Goal: Information Seeking & Learning: Learn about a topic

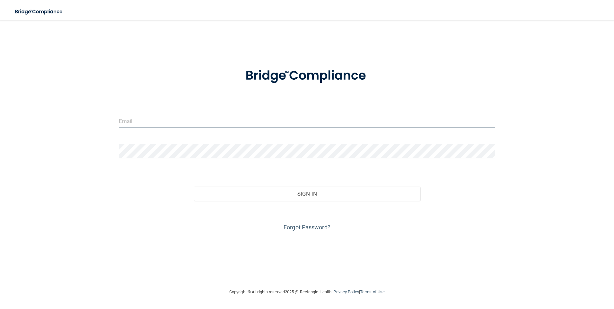
click at [141, 123] on input "email" at bounding box center [307, 121] width 377 height 14
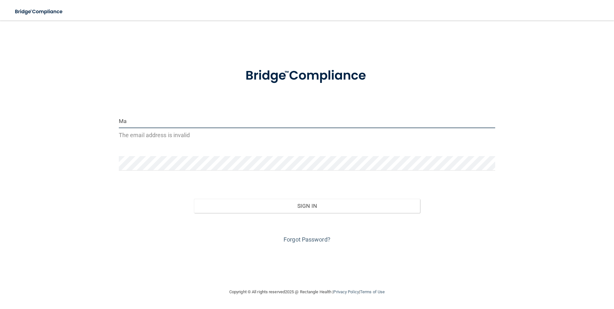
type input "M"
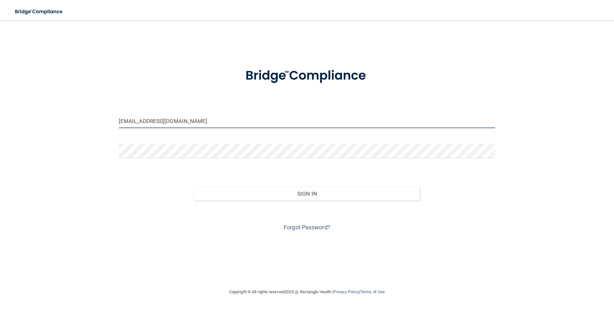
click at [194, 187] on button "Sign In" at bounding box center [307, 194] width 226 height 14
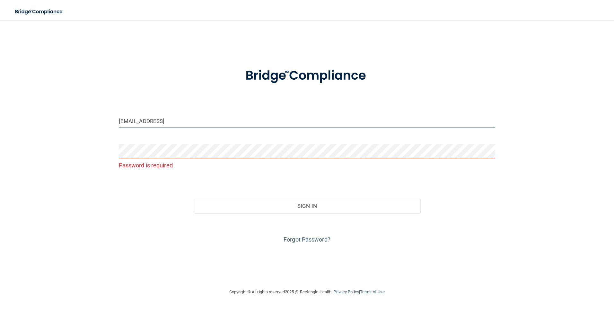
type input "[EMAIL_ADDRESS][DOMAIN_NAME]"
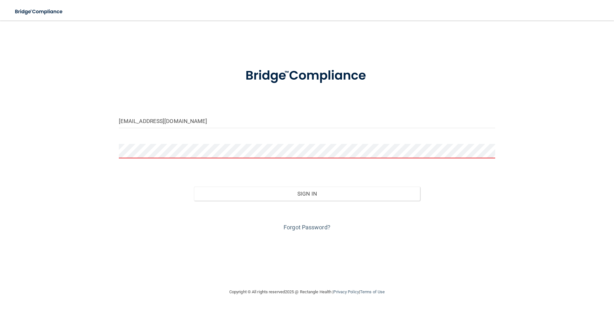
click at [194, 187] on button "Sign In" at bounding box center [307, 194] width 226 height 14
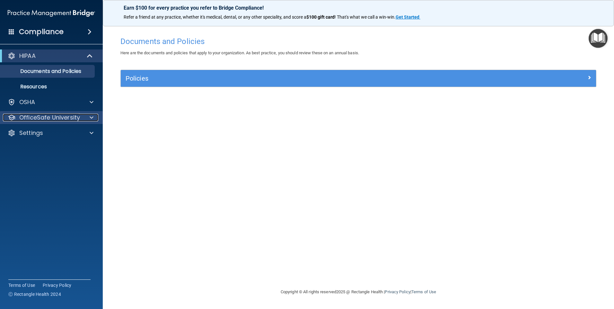
click at [56, 117] on p "OfficeSafe University" at bounding box center [49, 118] width 61 height 8
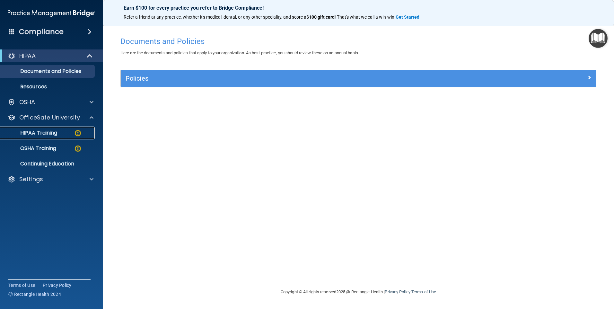
click at [56, 130] on p "HIPAA Training" at bounding box center [30, 133] width 53 height 6
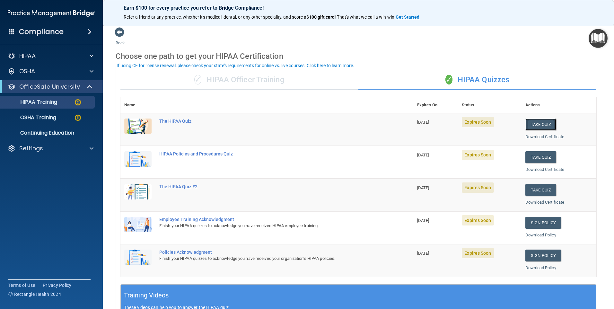
click at [543, 122] on button "Take Quiz" at bounding box center [541, 125] width 31 height 12
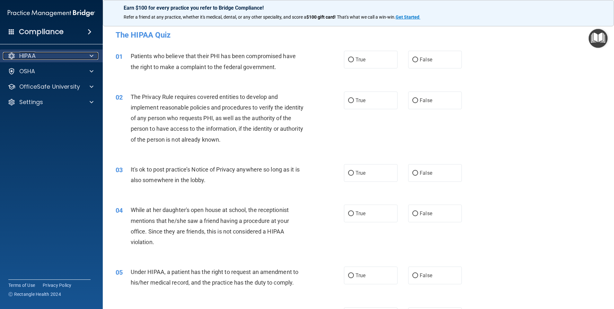
click at [82, 57] on div "HIPAA" at bounding box center [43, 56] width 80 height 8
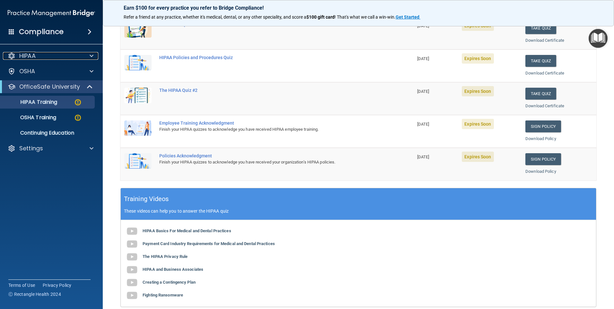
scroll to position [32, 0]
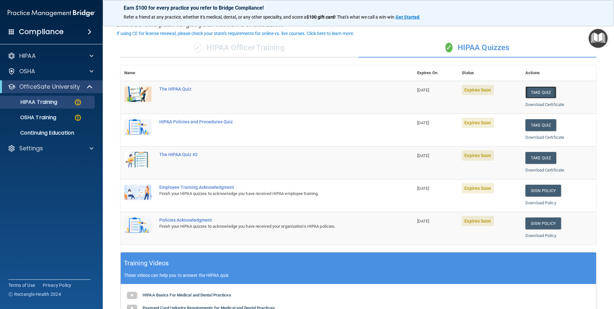
click at [546, 88] on button "Take Quiz" at bounding box center [541, 92] width 31 height 12
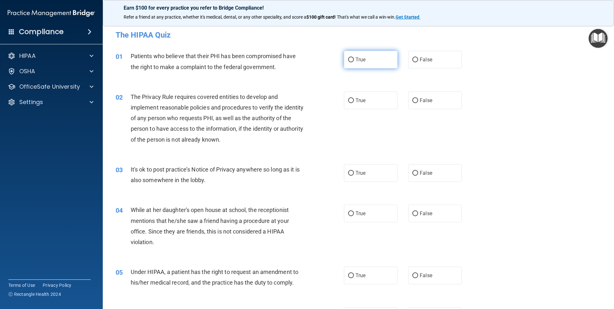
click at [366, 59] on label "True" at bounding box center [371, 60] width 54 height 18
click at [354, 59] on input "True" at bounding box center [351, 60] width 6 height 5
radio input "true"
click at [356, 99] on span "True" at bounding box center [361, 100] width 10 height 6
click at [354, 99] on input "True" at bounding box center [351, 100] width 6 height 5
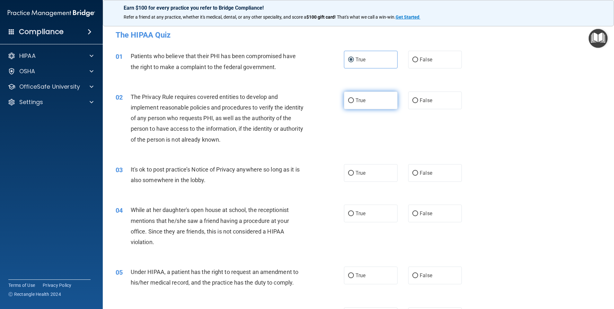
radio input "true"
click at [432, 176] on label "False" at bounding box center [435, 173] width 54 height 18
click at [418, 176] on input "False" at bounding box center [416, 173] width 6 height 5
radio input "true"
click at [430, 209] on label "False" at bounding box center [435, 214] width 54 height 18
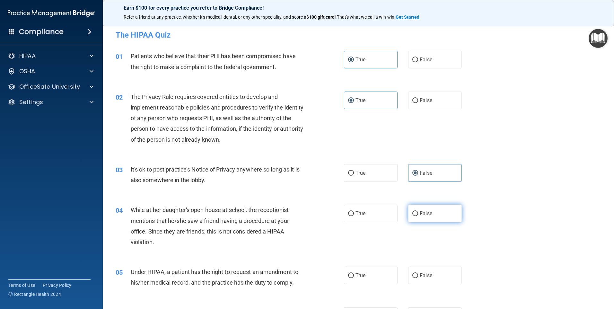
click at [418, 211] on input "False" at bounding box center [416, 213] width 6 height 5
radio input "true"
click at [433, 278] on label "False" at bounding box center [435, 276] width 54 height 18
click at [418, 278] on input "False" at bounding box center [416, 275] width 6 height 5
radio input "true"
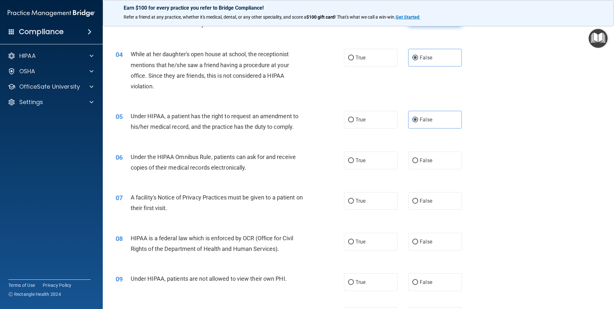
scroll to position [161, 0]
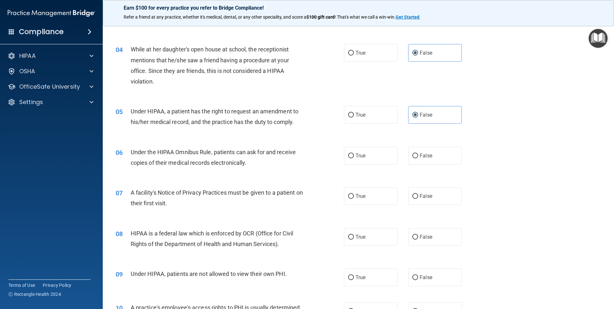
drag, startPoint x: 373, startPoint y: 156, endPoint x: 366, endPoint y: 175, distance: 20.4
click at [372, 156] on label "True" at bounding box center [371, 156] width 54 height 18
click at [354, 156] on input "True" at bounding box center [351, 156] width 6 height 5
radio input "true"
drag, startPoint x: 366, startPoint y: 193, endPoint x: 366, endPoint y: 199, distance: 6.4
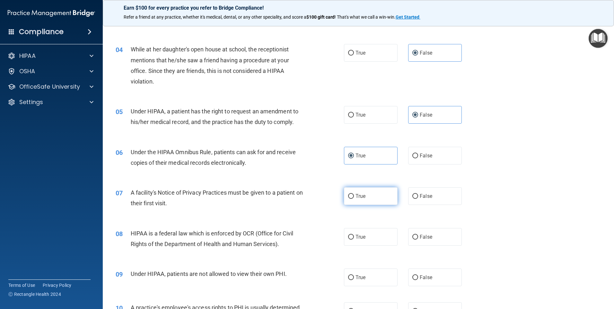
click at [366, 193] on label "True" at bounding box center [371, 196] width 54 height 18
click at [354, 194] on input "True" at bounding box center [351, 196] width 6 height 5
radio input "true"
click at [372, 228] on label "True" at bounding box center [371, 237] width 54 height 18
click at [354, 235] on input "True" at bounding box center [351, 237] width 6 height 5
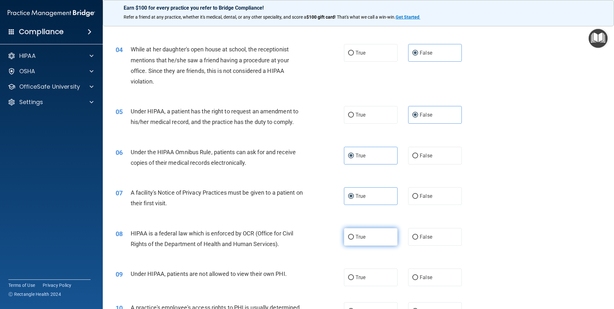
radio input "true"
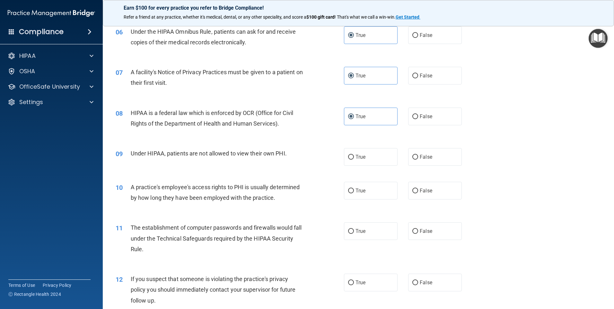
scroll to position [289, 0]
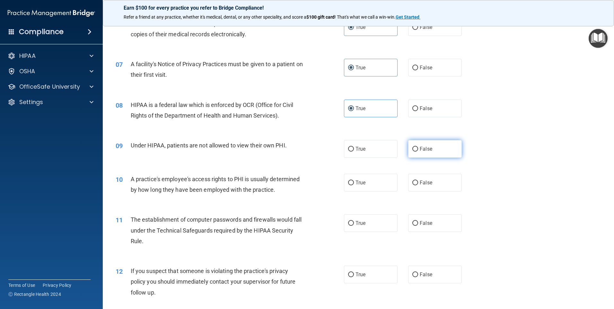
click at [420, 150] on span "False" at bounding box center [426, 149] width 13 height 6
click at [418, 150] on input "False" at bounding box center [416, 149] width 6 height 5
radio input "true"
click at [419, 175] on label "False" at bounding box center [435, 183] width 54 height 18
click at [418, 181] on input "False" at bounding box center [416, 183] width 6 height 5
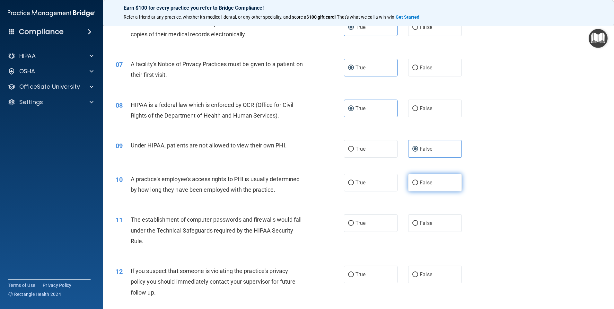
radio input "true"
click at [380, 223] on label "True" at bounding box center [371, 223] width 54 height 18
click at [354, 223] on input "True" at bounding box center [351, 223] width 6 height 5
radio input "true"
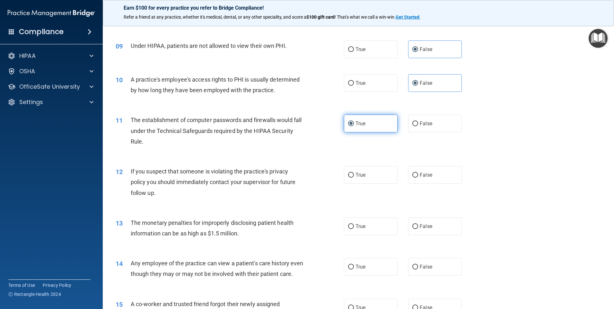
scroll to position [418, 0]
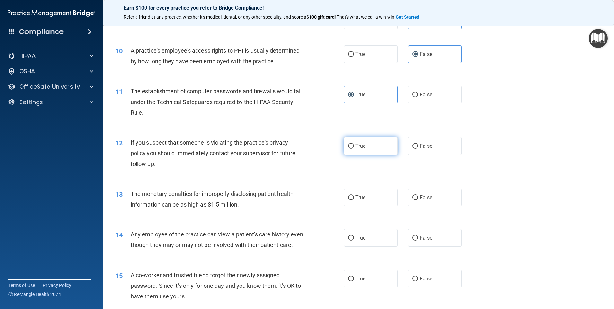
click at [371, 147] on label "True" at bounding box center [371, 146] width 54 height 18
click at [354, 147] on input "True" at bounding box center [351, 146] width 6 height 5
radio input "true"
click at [371, 195] on label "True" at bounding box center [371, 198] width 54 height 18
click at [354, 195] on input "True" at bounding box center [351, 197] width 6 height 5
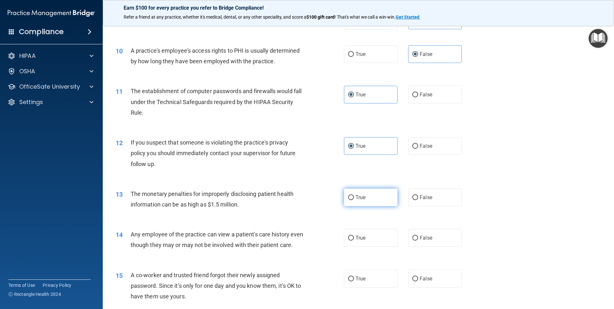
radio input "true"
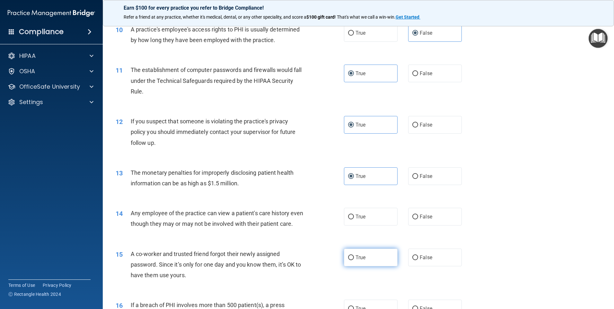
scroll to position [514, 0]
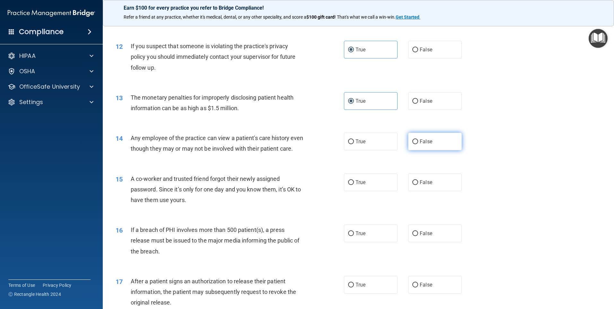
click at [421, 150] on label "False" at bounding box center [435, 142] width 54 height 18
click at [418, 144] on input "False" at bounding box center [416, 141] width 6 height 5
radio input "true"
click at [427, 187] on label "False" at bounding box center [435, 183] width 54 height 18
click at [418, 185] on input "False" at bounding box center [416, 182] width 6 height 5
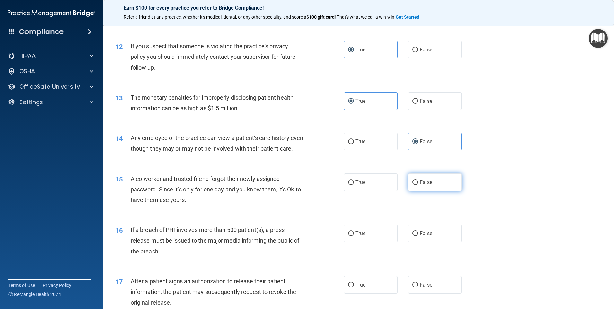
radio input "true"
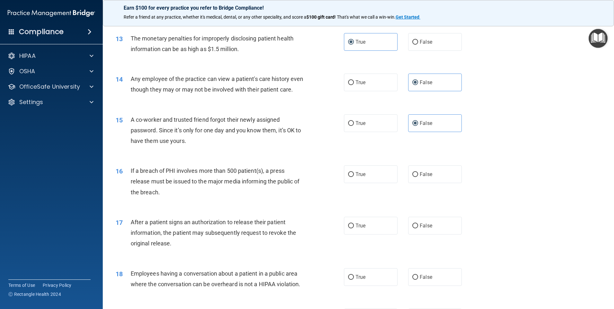
scroll to position [578, 0]
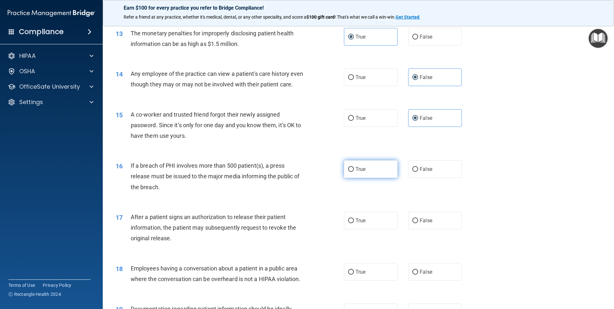
click at [389, 177] on label "True" at bounding box center [371, 169] width 54 height 18
click at [354, 172] on input "True" at bounding box center [351, 169] width 6 height 5
radio input "true"
click at [374, 229] on label "True" at bounding box center [371, 221] width 54 height 18
click at [354, 223] on input "True" at bounding box center [351, 221] width 6 height 5
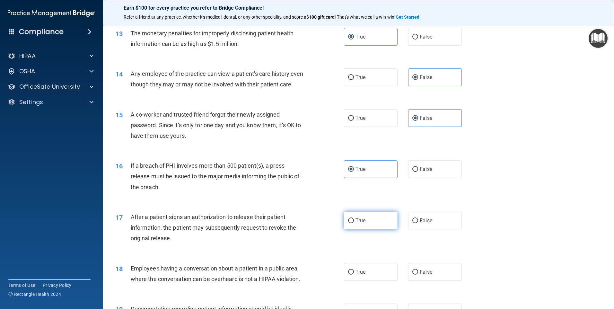
radio input "true"
click at [421, 278] on label "False" at bounding box center [435, 272] width 54 height 18
click at [418, 275] on input "False" at bounding box center [416, 272] width 6 height 5
radio input "true"
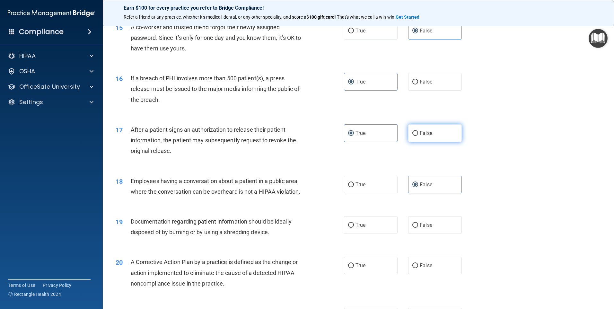
scroll to position [707, 0]
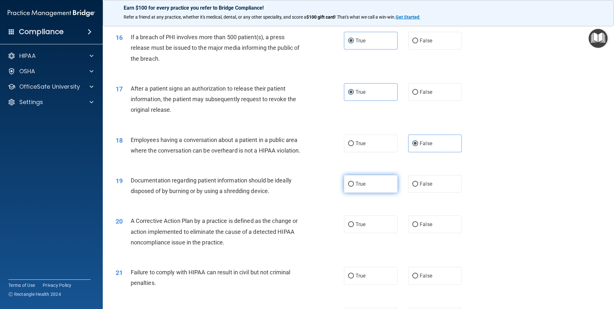
click at [385, 190] on label "True" at bounding box center [371, 184] width 54 height 18
click at [354, 187] on input "True" at bounding box center [351, 184] width 6 height 5
radio input "true"
click at [381, 233] on label "True" at bounding box center [371, 225] width 54 height 18
click at [354, 227] on input "True" at bounding box center [351, 224] width 6 height 5
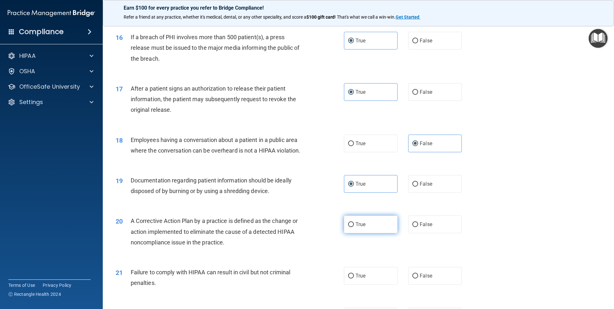
radio input "true"
click at [428, 283] on label "False" at bounding box center [435, 276] width 54 height 18
click at [418, 279] on input "False" at bounding box center [416, 276] width 6 height 5
radio input "true"
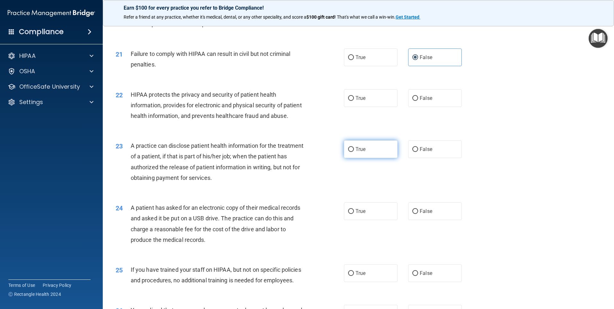
scroll to position [932, 0]
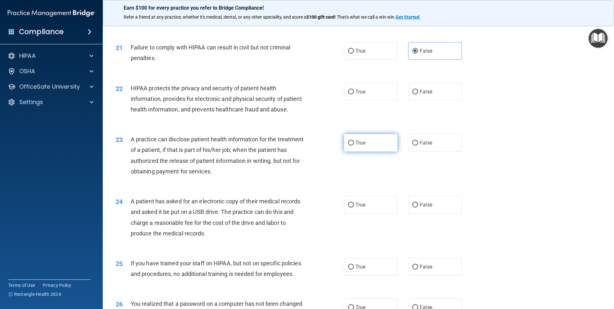
click at [368, 152] on label "True" at bounding box center [371, 143] width 54 height 18
click at [354, 146] on input "True" at bounding box center [351, 143] width 6 height 5
radio input "true"
click at [368, 99] on label "True" at bounding box center [371, 92] width 54 height 18
click at [354, 94] on input "True" at bounding box center [351, 92] width 6 height 5
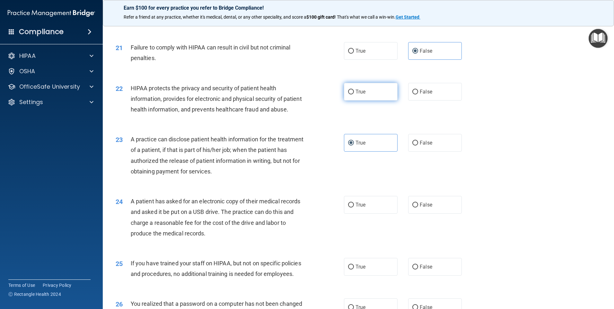
radio input "true"
click at [428, 146] on span "False" at bounding box center [426, 143] width 13 height 6
click at [418, 146] on input "False" at bounding box center [416, 143] width 6 height 5
radio input "true"
radio input "false"
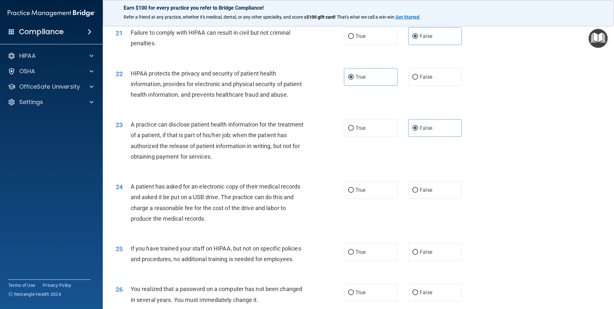
scroll to position [996, 0]
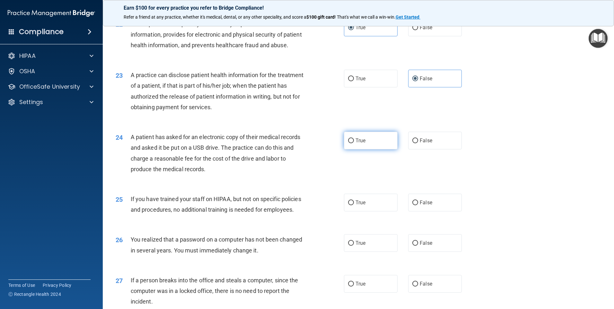
click at [378, 149] on label "True" at bounding box center [371, 141] width 54 height 18
click at [354, 143] on input "True" at bounding box center [351, 140] width 6 height 5
radio input "true"
click at [420, 206] on span "False" at bounding box center [426, 203] width 13 height 6
click at [418, 205] on input "False" at bounding box center [416, 203] width 6 height 5
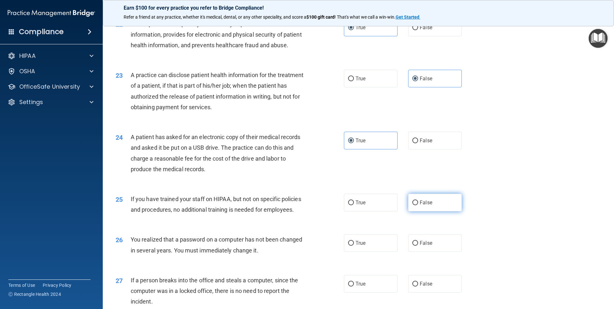
radio input "true"
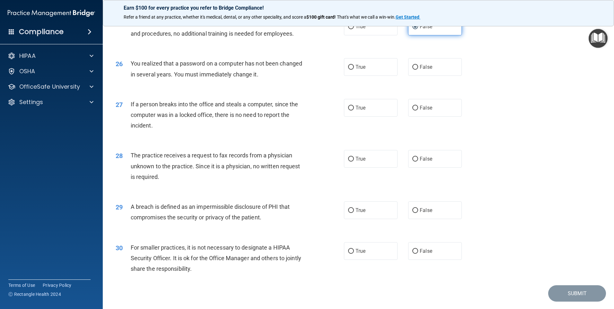
scroll to position [1189, 0]
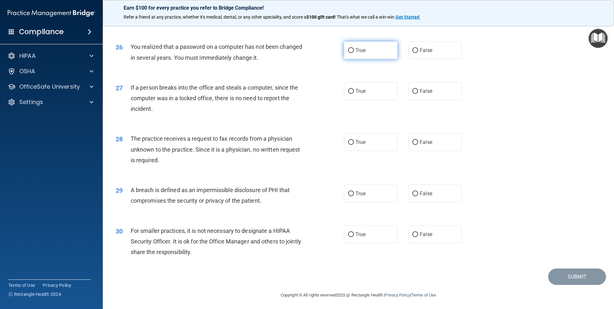
click at [379, 59] on label "True" at bounding box center [371, 50] width 54 height 18
click at [354, 53] on input "True" at bounding box center [351, 50] width 6 height 5
radio input "true"
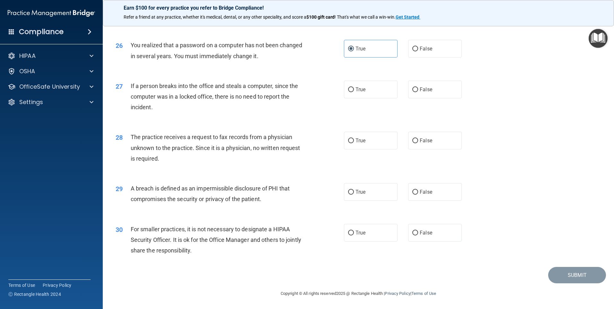
scroll to position [1222, 0]
click at [424, 93] on label "False" at bounding box center [435, 90] width 54 height 18
click at [418, 92] on input "False" at bounding box center [416, 89] width 6 height 5
radio input "true"
click at [428, 141] on span "False" at bounding box center [426, 141] width 13 height 6
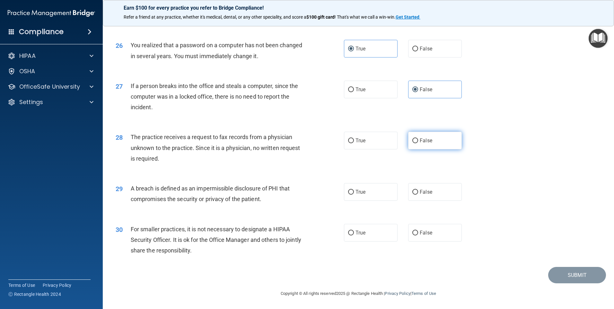
click at [418, 141] on input "False" at bounding box center [416, 140] width 6 height 5
radio input "true"
click at [374, 195] on label "True" at bounding box center [371, 192] width 54 height 18
click at [354, 195] on input "True" at bounding box center [351, 192] width 6 height 5
radio input "true"
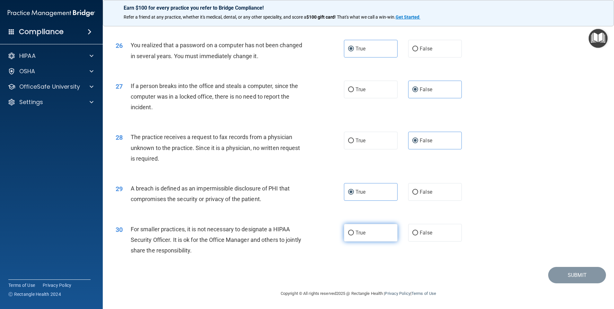
click at [375, 233] on label "True" at bounding box center [371, 233] width 54 height 18
click at [354, 233] on input "True" at bounding box center [351, 233] width 6 height 5
radio input "true"
click at [551, 272] on button "Submit" at bounding box center [578, 275] width 58 height 16
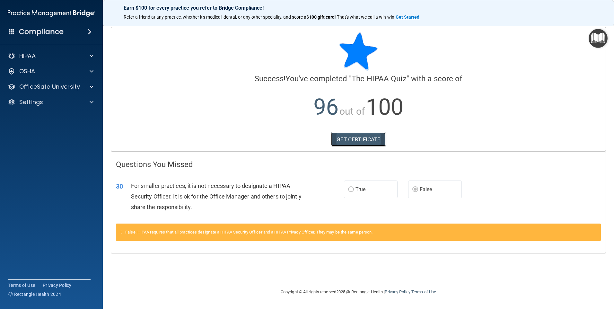
click at [372, 133] on link "GET CERTIFICATE" at bounding box center [358, 139] width 55 height 14
click at [78, 90] on p "OfficeSafe University" at bounding box center [49, 87] width 61 height 8
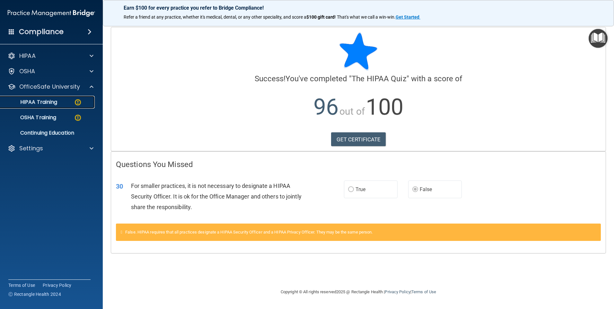
click at [67, 102] on div "HIPAA Training" at bounding box center [48, 102] width 88 height 6
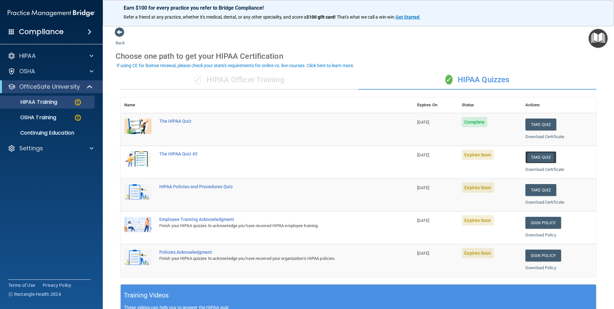
click at [532, 156] on button "Take Quiz" at bounding box center [541, 157] width 31 height 12
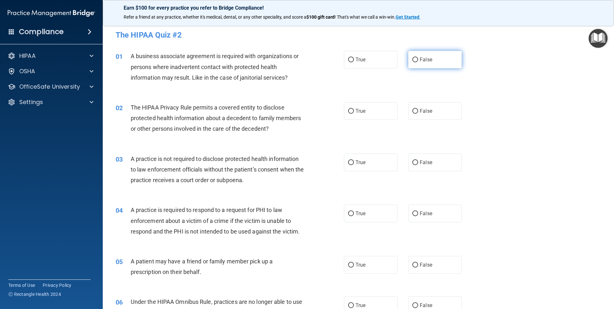
click at [436, 56] on label "False" at bounding box center [435, 60] width 54 height 18
click at [418, 58] on input "False" at bounding box center [416, 60] width 6 height 5
radio input "true"
click at [380, 107] on label "True" at bounding box center [371, 111] width 54 height 18
click at [354, 109] on input "True" at bounding box center [351, 111] width 6 height 5
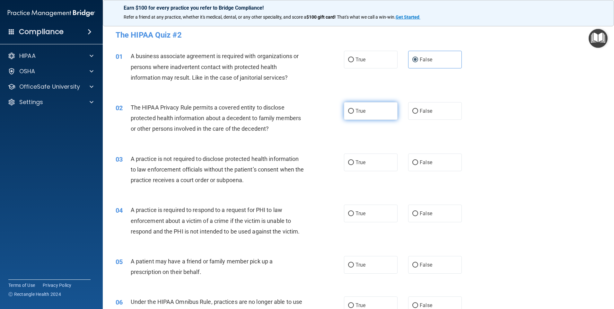
radio input "true"
click at [420, 161] on span "False" at bounding box center [426, 162] width 13 height 6
click at [417, 161] on input "False" at bounding box center [416, 162] width 6 height 5
radio input "true"
click at [386, 212] on label "True" at bounding box center [371, 214] width 54 height 18
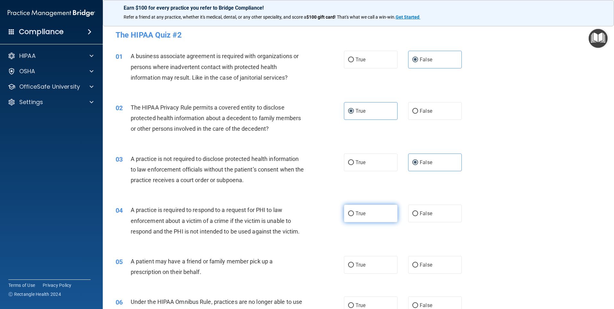
click at [354, 212] on input "True" at bounding box center [351, 213] width 6 height 5
radio input "true"
click at [376, 262] on label "True" at bounding box center [371, 265] width 54 height 18
click at [354, 263] on input "True" at bounding box center [351, 265] width 6 height 5
radio input "true"
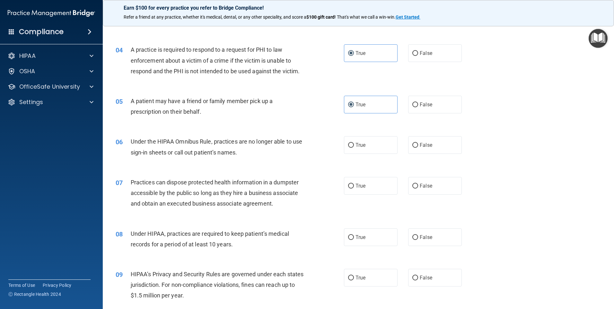
scroll to position [161, 0]
click at [415, 149] on label "False" at bounding box center [435, 145] width 54 height 18
click at [415, 147] on input "False" at bounding box center [416, 145] width 6 height 5
radio input "true"
click at [427, 180] on label "False" at bounding box center [435, 186] width 54 height 18
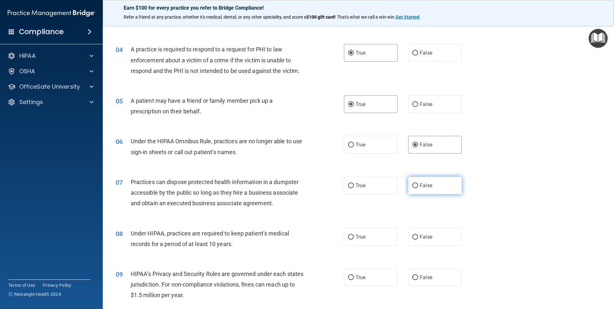
click at [418, 183] on input "False" at bounding box center [416, 185] width 6 height 5
radio input "true"
click at [422, 232] on label "False" at bounding box center [435, 237] width 54 height 18
click at [418, 235] on input "False" at bounding box center [416, 237] width 6 height 5
radio input "true"
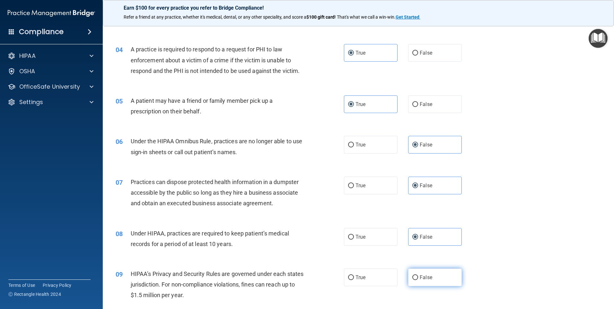
click at [425, 271] on label "False" at bounding box center [435, 278] width 54 height 18
click at [418, 275] on input "False" at bounding box center [416, 277] width 6 height 5
radio input "true"
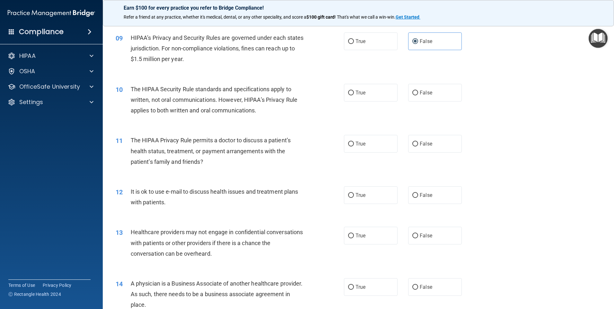
scroll to position [386, 0]
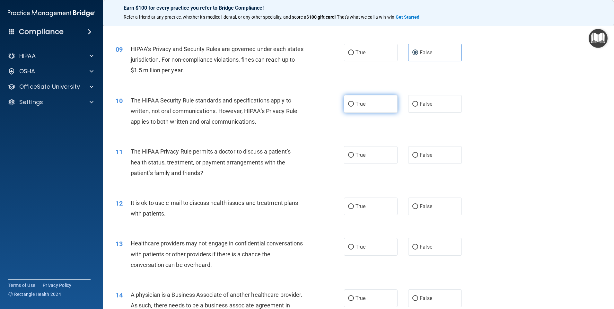
click at [379, 105] on label "True" at bounding box center [371, 104] width 54 height 18
click at [354, 105] on input "True" at bounding box center [351, 104] width 6 height 5
radio input "true"
click at [370, 156] on label "True" at bounding box center [371, 155] width 54 height 18
click at [354, 156] on input "True" at bounding box center [351, 155] width 6 height 5
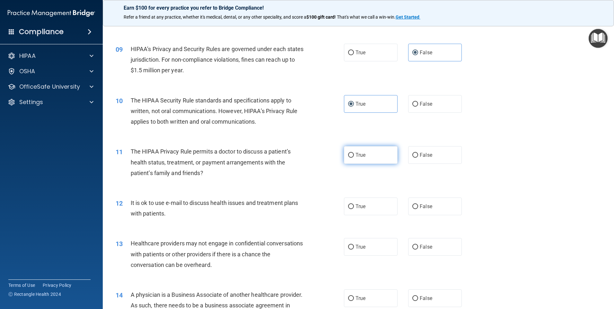
radio input "true"
click at [368, 204] on label "True" at bounding box center [371, 207] width 54 height 18
click at [354, 204] on input "True" at bounding box center [351, 206] width 6 height 5
radio input "true"
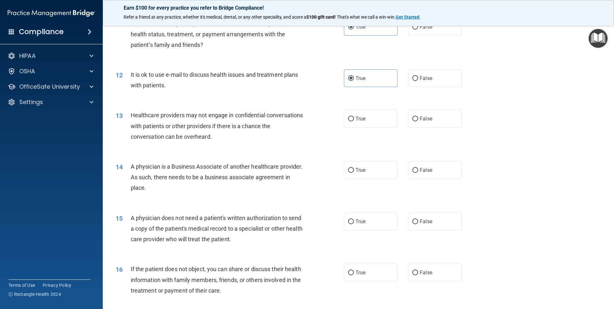
scroll to position [514, 0]
click at [415, 120] on label "False" at bounding box center [435, 119] width 54 height 18
click at [415, 120] on input "False" at bounding box center [416, 118] width 6 height 5
radio input "true"
click at [414, 172] on input "False" at bounding box center [416, 170] width 6 height 5
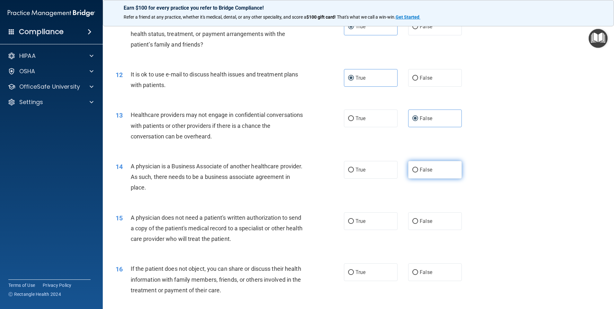
radio input "true"
click at [382, 218] on label "True" at bounding box center [371, 221] width 54 height 18
click at [354, 219] on input "True" at bounding box center [351, 221] width 6 height 5
radio input "true"
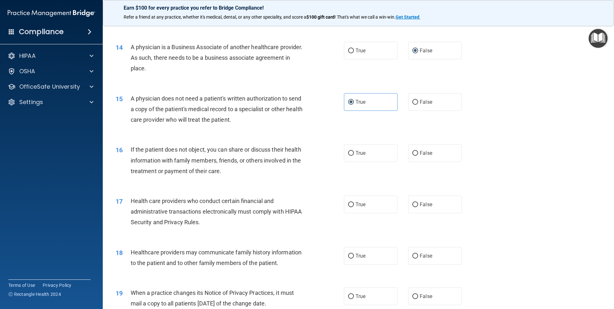
scroll to position [643, 0]
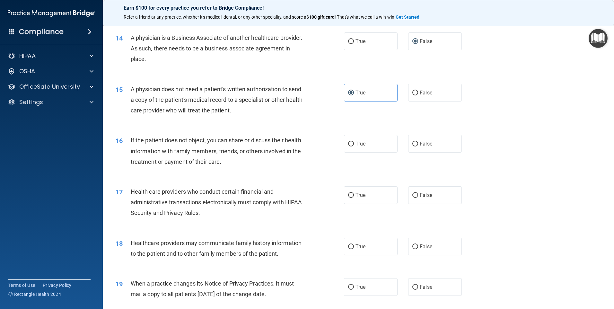
click at [376, 134] on div "16 If the patient does not object, you can share or discuss their health inform…" at bounding box center [358, 152] width 495 height 51
click at [375, 156] on div "16 If the patient does not object, you can share or discuss their health inform…" at bounding box center [358, 152] width 495 height 51
click at [375, 147] on label "True" at bounding box center [371, 144] width 54 height 18
click at [354, 147] on input "True" at bounding box center [351, 144] width 6 height 5
radio input "true"
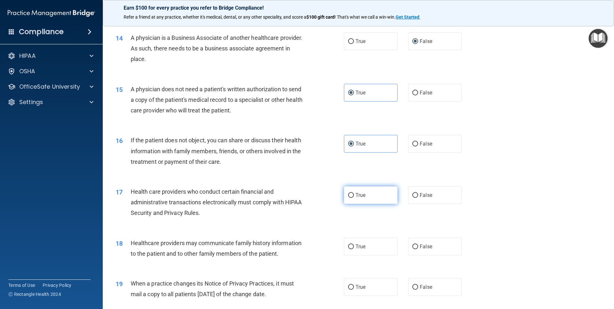
click at [374, 190] on label "True" at bounding box center [371, 195] width 54 height 18
click at [354, 193] on input "True" at bounding box center [351, 195] width 6 height 5
radio input "true"
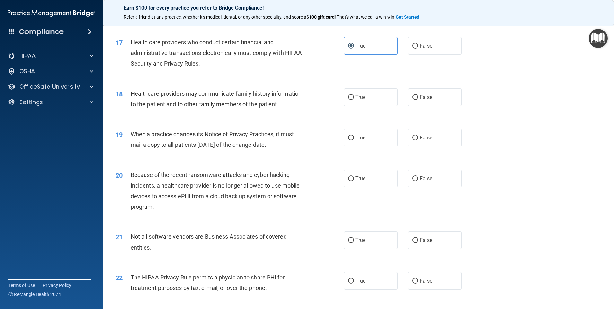
scroll to position [803, 0]
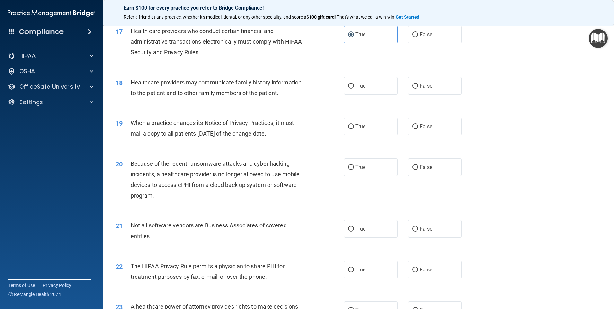
click at [423, 95] on div "18 Healthcare providers may communicate family history information to the patie…" at bounding box center [358, 89] width 495 height 40
click at [427, 87] on span "False" at bounding box center [426, 86] width 13 height 6
click at [418, 87] on input "False" at bounding box center [416, 86] width 6 height 5
radio input "true"
click at [426, 132] on label "False" at bounding box center [435, 127] width 54 height 18
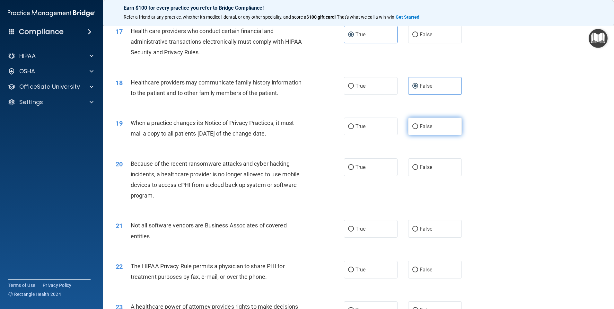
click at [418, 129] on input "False" at bounding box center [416, 126] width 6 height 5
radio input "true"
click at [426, 160] on label "False" at bounding box center [435, 167] width 54 height 18
click at [418, 165] on input "False" at bounding box center [416, 167] width 6 height 5
radio input "true"
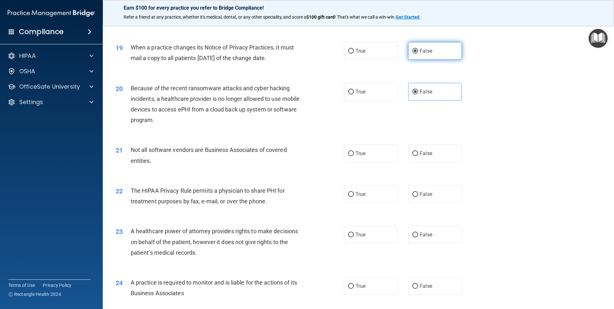
scroll to position [900, 0]
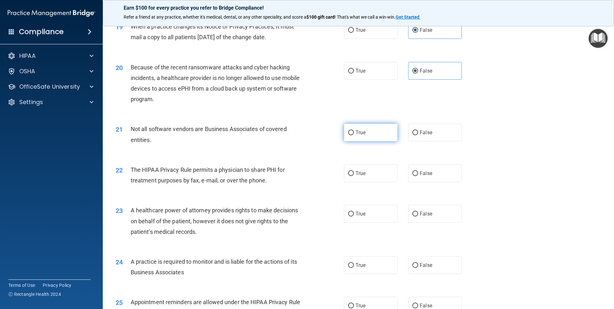
click at [391, 132] on label "True" at bounding box center [371, 133] width 54 height 18
click at [354, 132] on input "True" at bounding box center [351, 132] width 6 height 5
radio input "true"
click at [378, 168] on label "True" at bounding box center [371, 174] width 54 height 18
click at [354, 171] on input "True" at bounding box center [351, 173] width 6 height 5
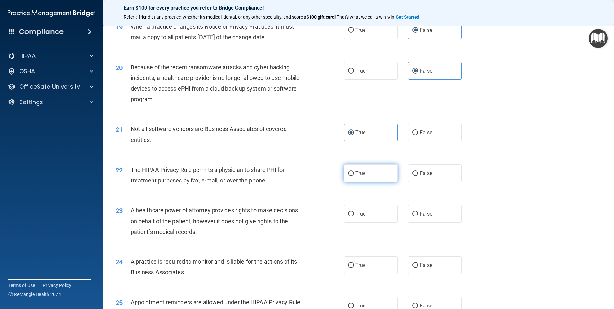
radio input "true"
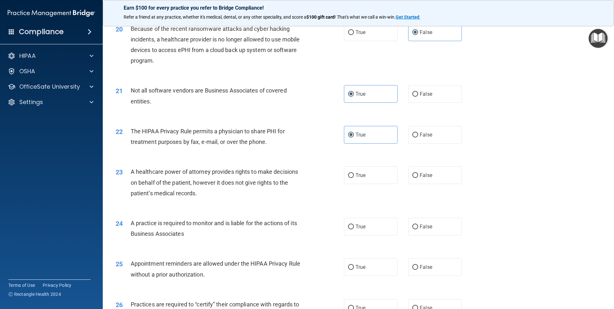
scroll to position [964, 0]
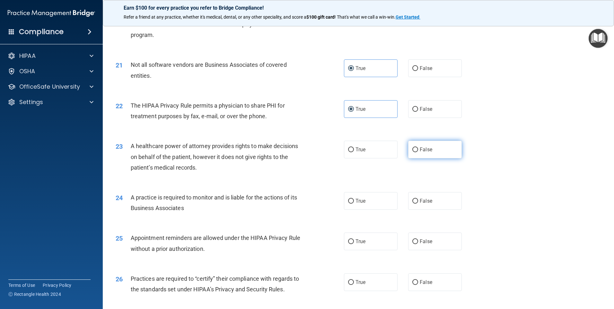
click at [431, 150] on label "False" at bounding box center [435, 150] width 54 height 18
click at [418, 150] on input "False" at bounding box center [416, 149] width 6 height 5
radio input "true"
click at [425, 192] on div "24 A practice is required to monitor and is liable for the actions of its Busin…" at bounding box center [358, 204] width 495 height 40
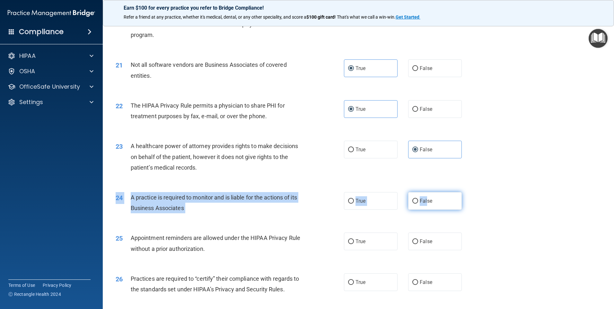
drag, startPoint x: 425, startPoint y: 192, endPoint x: 425, endPoint y: 198, distance: 6.1
click at [425, 198] on span "False" at bounding box center [426, 201] width 13 height 6
click at [418, 199] on input "False" at bounding box center [416, 201] width 6 height 5
radio input "true"
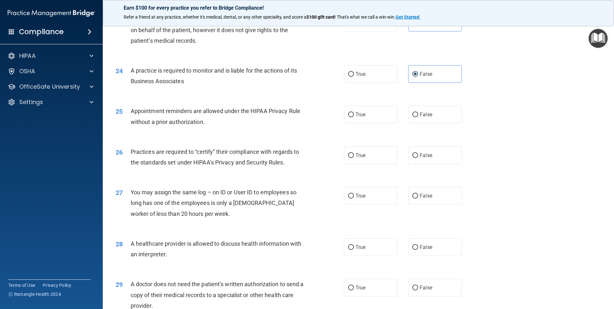
scroll to position [1093, 0]
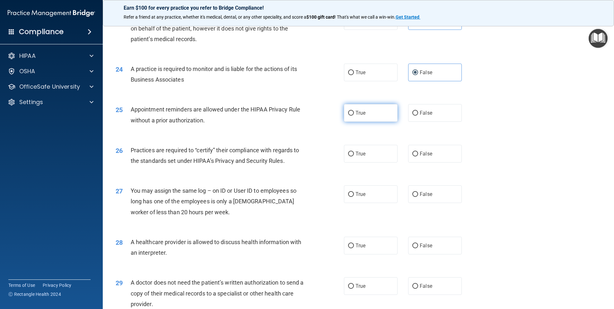
click at [361, 121] on label "True" at bounding box center [371, 113] width 54 height 18
click at [354, 116] on input "True" at bounding box center [351, 113] width 6 height 5
radio input "true"
click at [448, 156] on label "False" at bounding box center [435, 154] width 54 height 18
click at [418, 156] on input "False" at bounding box center [416, 154] width 6 height 5
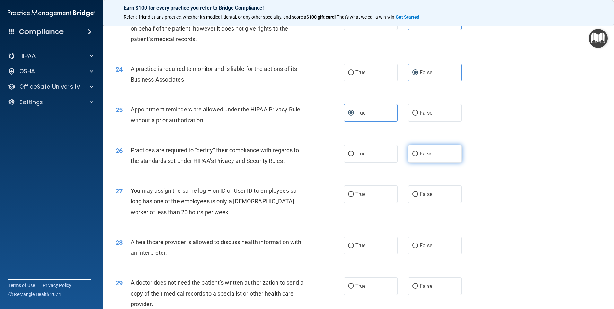
radio input "true"
click at [449, 191] on label "False" at bounding box center [435, 194] width 54 height 18
click at [418, 192] on input "False" at bounding box center [416, 194] width 6 height 5
radio input "true"
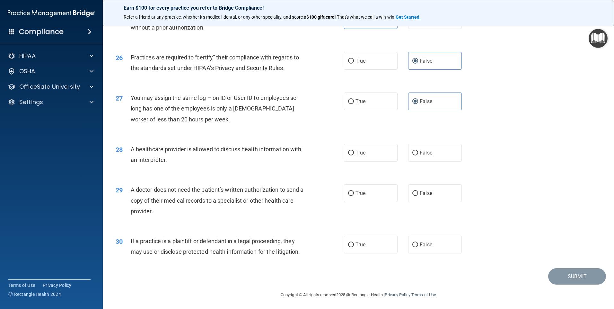
scroll to position [1187, 0]
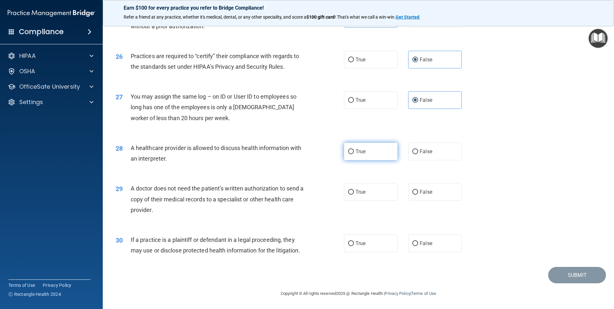
click at [386, 152] on label "True" at bounding box center [371, 152] width 54 height 18
click at [354, 152] on input "True" at bounding box center [351, 151] width 6 height 5
radio input "true"
drag, startPoint x: 375, startPoint y: 192, endPoint x: 373, endPoint y: 209, distance: 16.9
click at [375, 193] on label "True" at bounding box center [371, 192] width 54 height 18
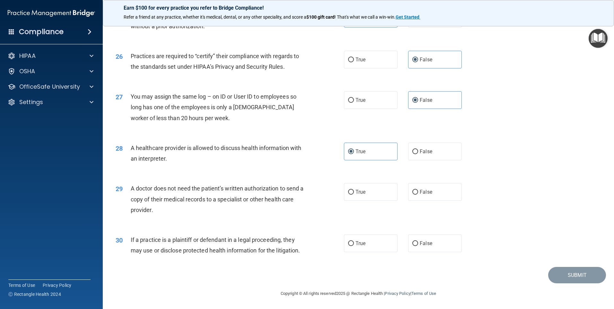
click at [354, 193] on input "True" at bounding box center [351, 192] width 6 height 5
radio input "true"
click at [373, 237] on label "True" at bounding box center [371, 244] width 54 height 18
click at [354, 241] on input "True" at bounding box center [351, 243] width 6 height 5
radio input "true"
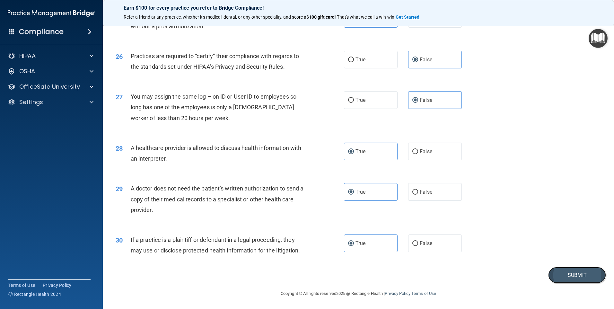
click at [563, 278] on button "Submit" at bounding box center [578, 275] width 58 height 16
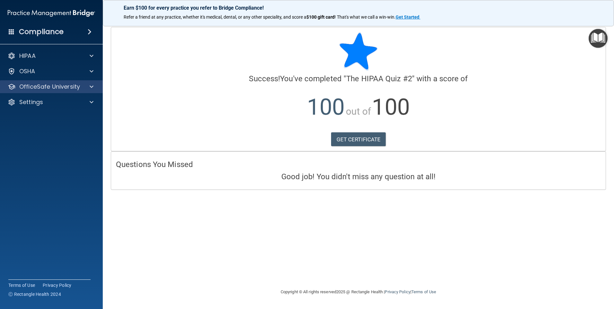
click at [31, 92] on div "OfficeSafe University" at bounding box center [51, 86] width 103 height 13
click at [65, 90] on p "OfficeSafe University" at bounding box center [49, 87] width 61 height 8
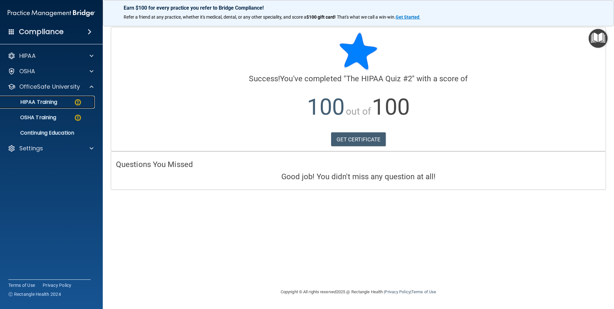
click at [65, 103] on div "HIPAA Training" at bounding box center [48, 102] width 88 height 6
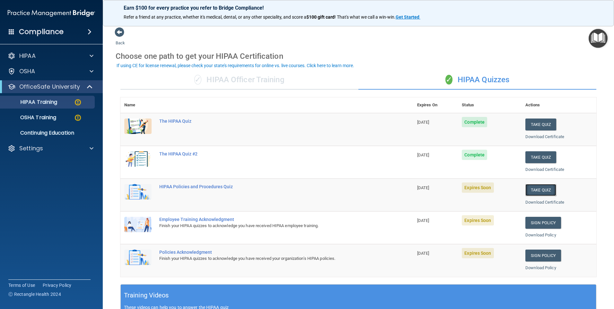
click at [538, 194] on button "Take Quiz" at bounding box center [541, 190] width 31 height 12
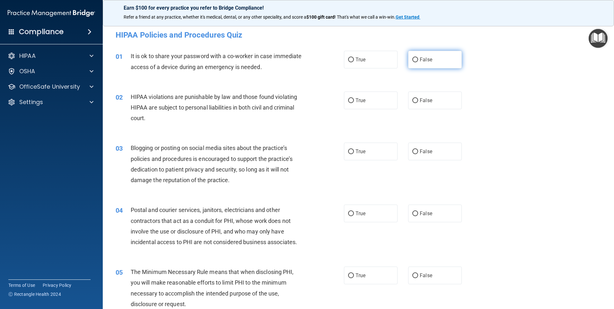
click at [446, 54] on label "False" at bounding box center [435, 60] width 54 height 18
click at [418, 58] on input "False" at bounding box center [416, 60] width 6 height 5
radio input "true"
click at [380, 99] on label "True" at bounding box center [371, 101] width 54 height 18
click at [354, 99] on input "True" at bounding box center [351, 100] width 6 height 5
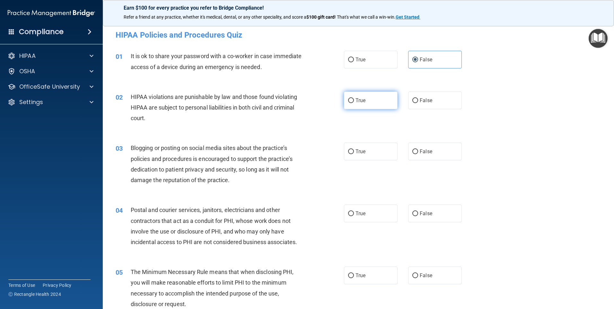
radio input "true"
click at [419, 146] on label "False" at bounding box center [435, 152] width 54 height 18
click at [418, 149] on input "False" at bounding box center [416, 151] width 6 height 5
radio input "true"
click at [429, 211] on label "False" at bounding box center [435, 214] width 54 height 18
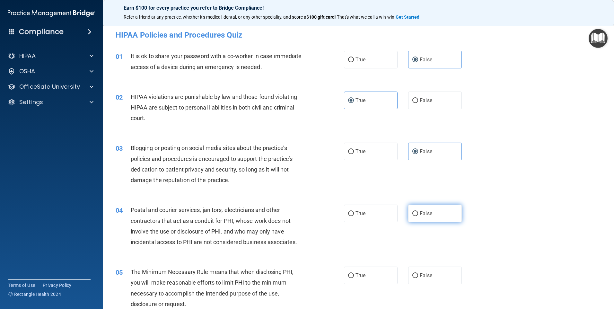
click at [418, 211] on input "False" at bounding box center [416, 213] width 6 height 5
radio input "true"
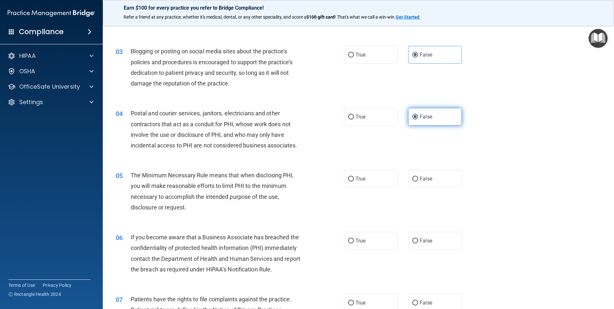
scroll to position [129, 0]
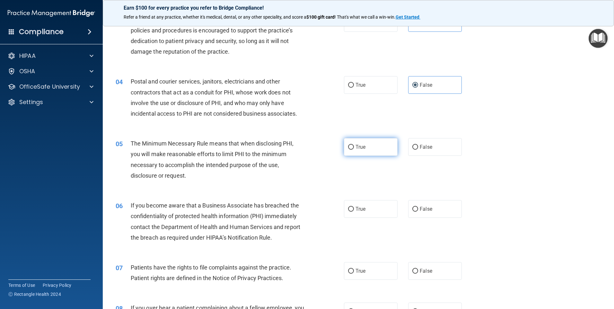
click at [371, 151] on label "True" at bounding box center [371, 147] width 54 height 18
click at [354, 150] on input "True" at bounding box center [351, 147] width 6 height 5
radio input "true"
click at [420, 210] on span "False" at bounding box center [426, 209] width 13 height 6
click at [417, 210] on input "False" at bounding box center [416, 209] width 6 height 5
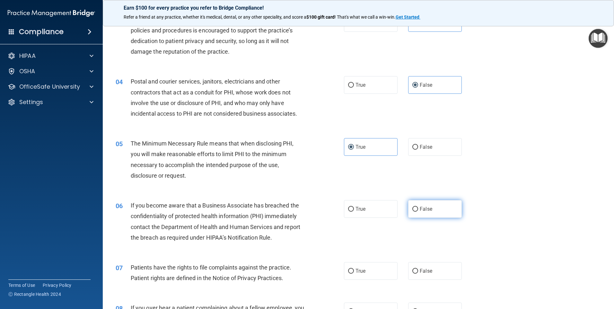
radio input "true"
click at [366, 270] on label "True" at bounding box center [371, 271] width 54 height 18
click at [354, 270] on input "True" at bounding box center [351, 271] width 6 height 5
radio input "true"
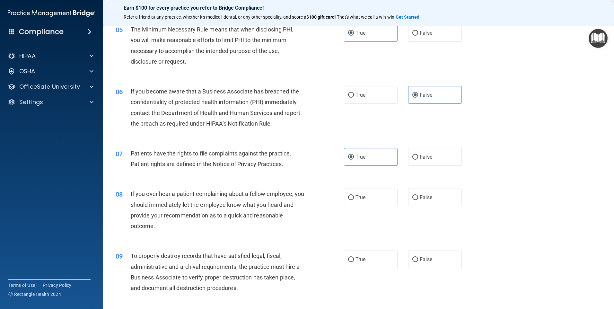
scroll to position [257, 0]
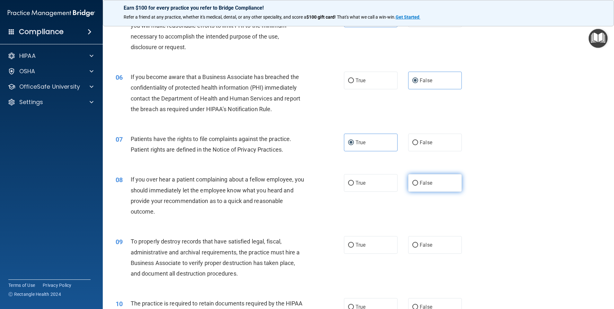
click at [421, 175] on label "False" at bounding box center [435, 183] width 54 height 18
click at [418, 181] on input "False" at bounding box center [416, 183] width 6 height 5
radio input "true"
click at [428, 241] on label "False" at bounding box center [435, 245] width 54 height 18
click at [418, 243] on input "False" at bounding box center [416, 245] width 6 height 5
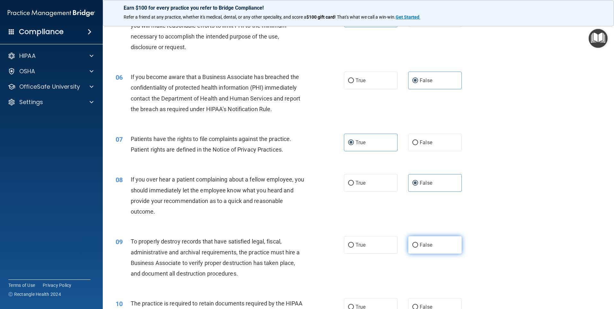
radio input "true"
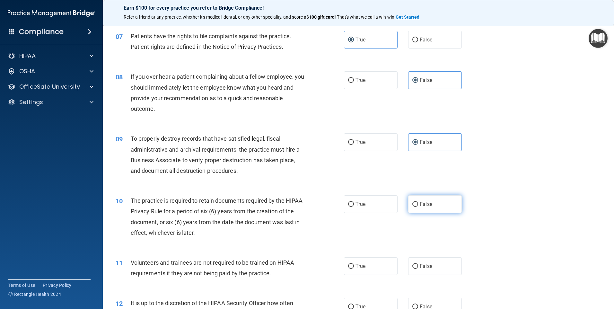
scroll to position [386, 0]
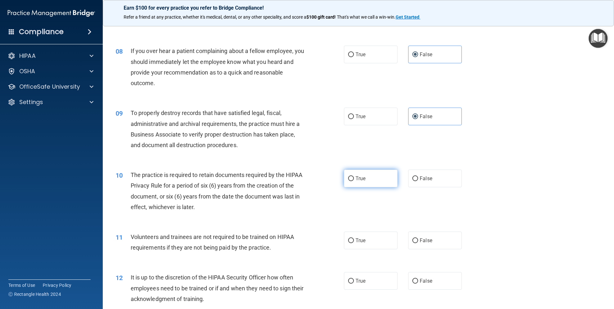
click at [386, 177] on label "True" at bounding box center [371, 179] width 54 height 18
click at [354, 177] on input "True" at bounding box center [351, 178] width 6 height 5
radio input "true"
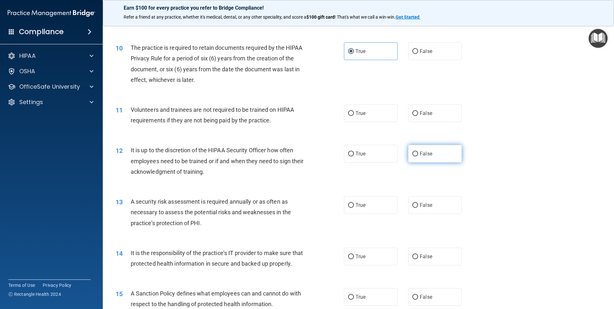
scroll to position [514, 0]
click at [423, 107] on label "False" at bounding box center [435, 112] width 54 height 18
click at [418, 110] on input "False" at bounding box center [416, 112] width 6 height 5
radio input "true"
click at [421, 149] on label "False" at bounding box center [435, 153] width 54 height 18
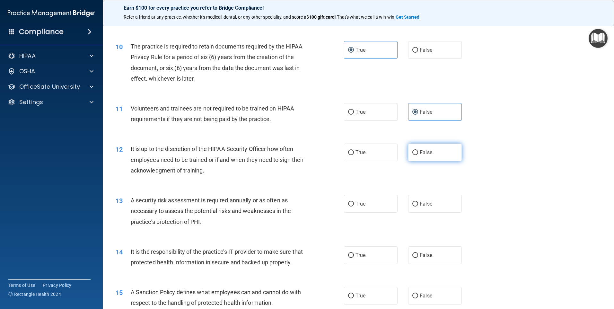
click at [418, 150] on input "False" at bounding box center [416, 152] width 6 height 5
radio input "true"
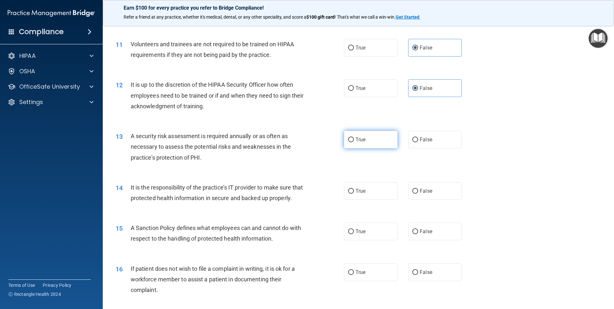
click at [388, 143] on label "True" at bounding box center [371, 140] width 54 height 18
click at [354, 142] on input "True" at bounding box center [351, 140] width 6 height 5
radio input "true"
click at [420, 193] on span "False" at bounding box center [426, 191] width 13 height 6
click at [418, 193] on input "False" at bounding box center [416, 191] width 6 height 5
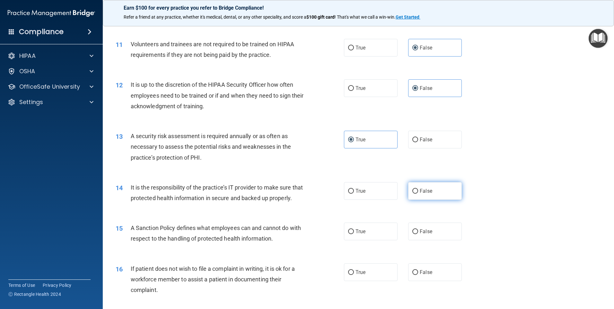
radio input "true"
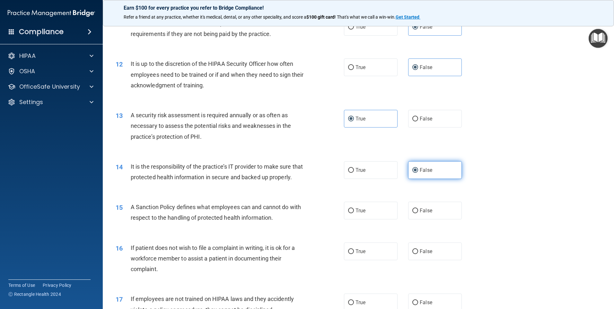
scroll to position [611, 0]
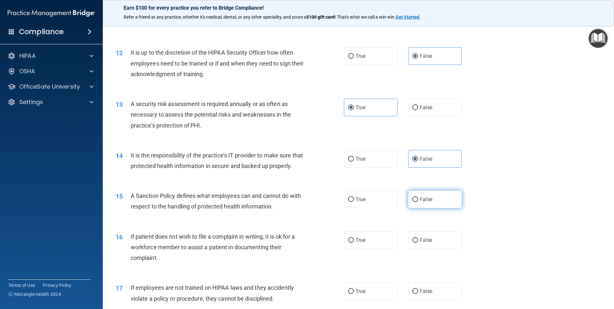
click at [424, 206] on label "False" at bounding box center [435, 200] width 54 height 18
click at [418, 202] on input "False" at bounding box center [416, 199] width 6 height 5
radio input "true"
click at [383, 249] on label "True" at bounding box center [371, 240] width 54 height 18
click at [354, 243] on input "True" at bounding box center [351, 240] width 6 height 5
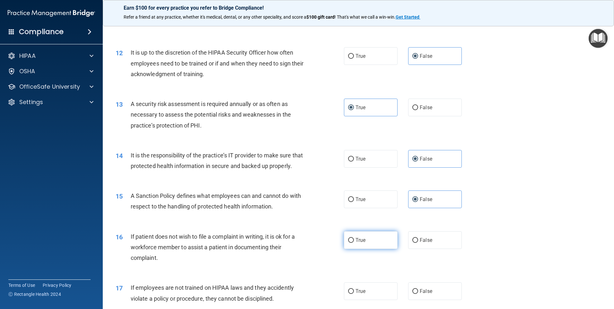
radio input "true"
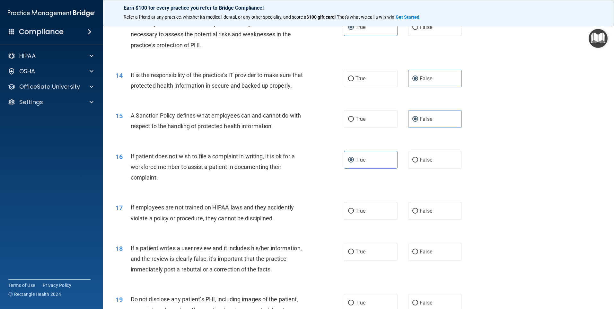
scroll to position [707, 0]
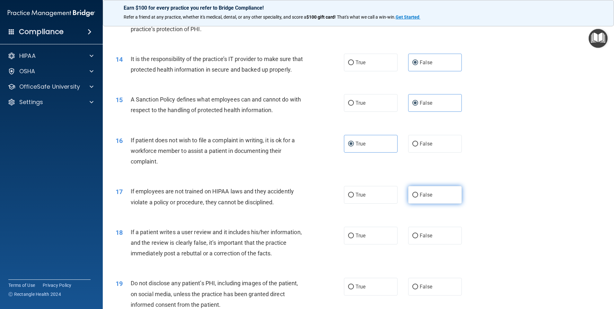
click at [426, 198] on span "False" at bounding box center [426, 195] width 13 height 6
click at [418, 198] on input "False" at bounding box center [416, 195] width 6 height 5
radio input "true"
click at [424, 240] on label "False" at bounding box center [435, 236] width 54 height 18
click at [418, 238] on input "False" at bounding box center [416, 236] width 6 height 5
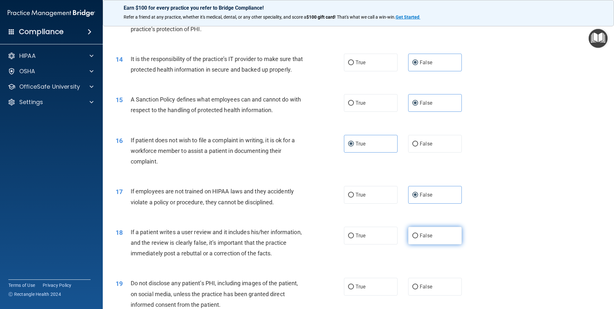
radio input "true"
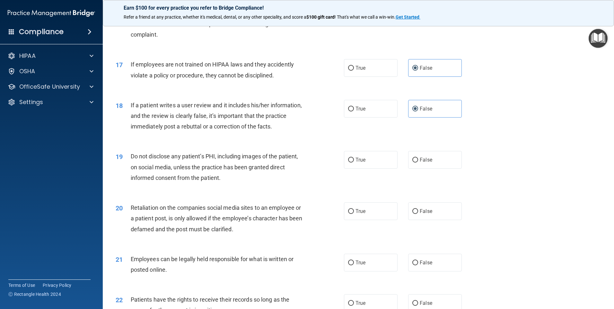
scroll to position [835, 0]
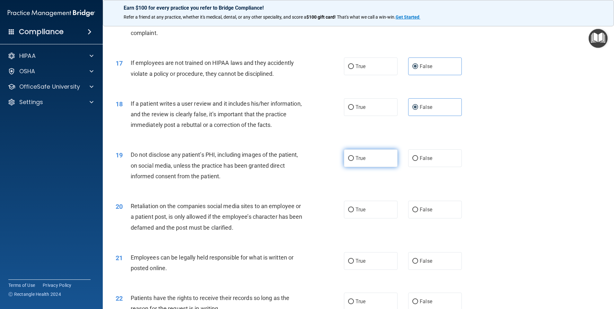
click at [367, 167] on label "True" at bounding box center [371, 158] width 54 height 18
click at [354, 161] on input "True" at bounding box center [351, 158] width 6 height 5
radio input "true"
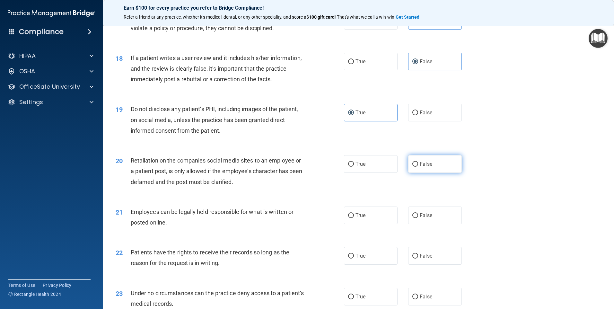
scroll to position [900, 0]
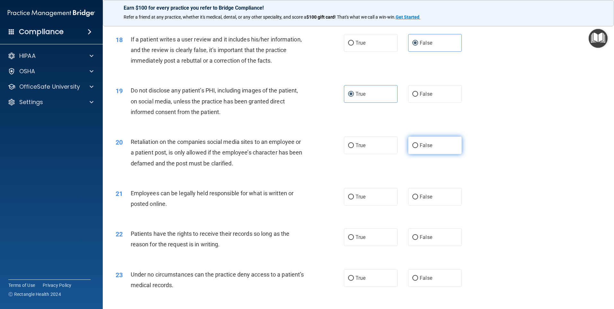
click at [425, 148] on span "False" at bounding box center [426, 145] width 13 height 6
click at [418, 148] on input "False" at bounding box center [416, 145] width 6 height 5
radio input "true"
click at [373, 201] on label "True" at bounding box center [371, 197] width 54 height 18
click at [354, 200] on input "True" at bounding box center [351, 197] width 6 height 5
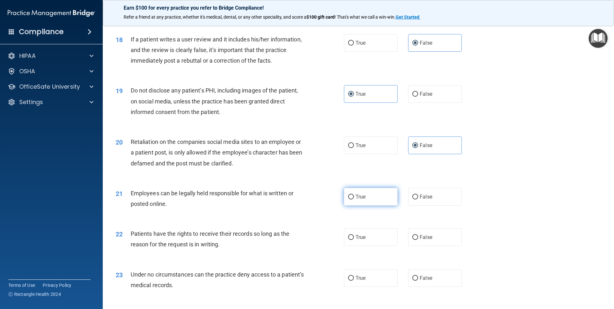
radio input "true"
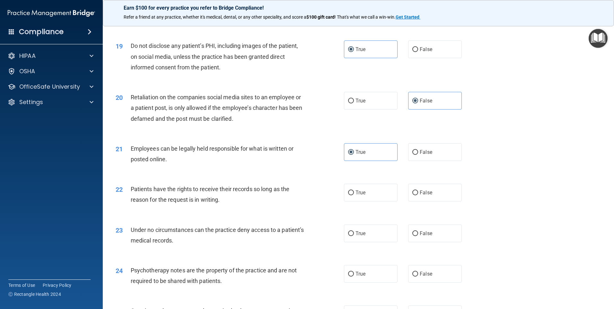
scroll to position [964, 0]
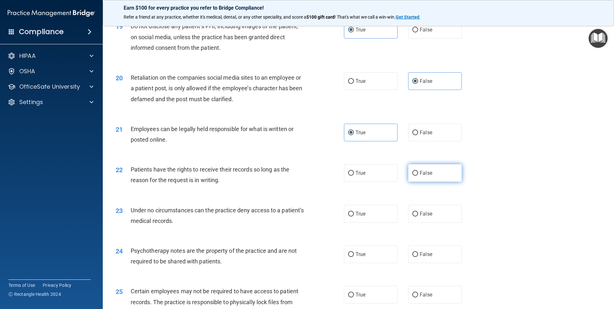
click at [436, 182] on label "False" at bounding box center [435, 173] width 54 height 18
click at [418, 176] on input "False" at bounding box center [416, 173] width 6 height 5
radio input "true"
click at [437, 219] on label "False" at bounding box center [435, 214] width 54 height 18
click at [418, 217] on input "False" at bounding box center [416, 214] width 6 height 5
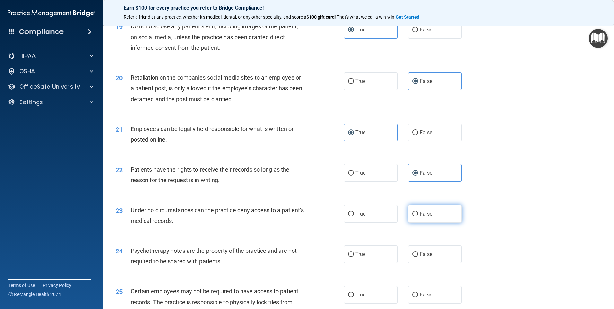
radio input "true"
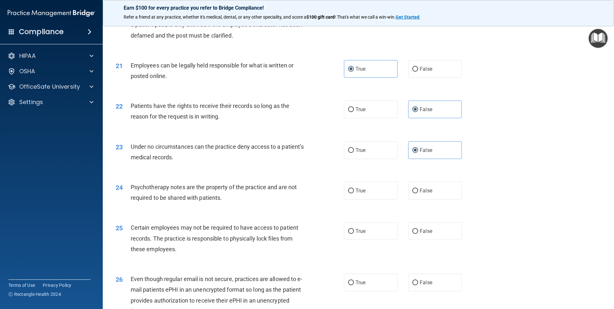
scroll to position [1028, 0]
click at [367, 195] on label "True" at bounding box center [371, 190] width 54 height 18
click at [354, 193] on input "True" at bounding box center [351, 190] width 6 height 5
radio input "true"
click at [364, 239] on label "True" at bounding box center [371, 231] width 54 height 18
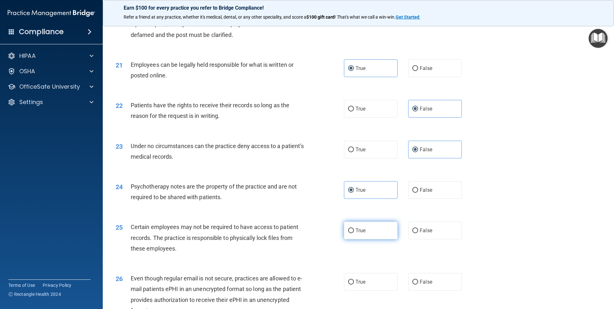
click at [354, 233] on input "True" at bounding box center [351, 230] width 6 height 5
radio input "true"
click at [376, 286] on label "True" at bounding box center [371, 282] width 54 height 18
click at [354, 285] on input "True" at bounding box center [351, 282] width 6 height 5
radio input "true"
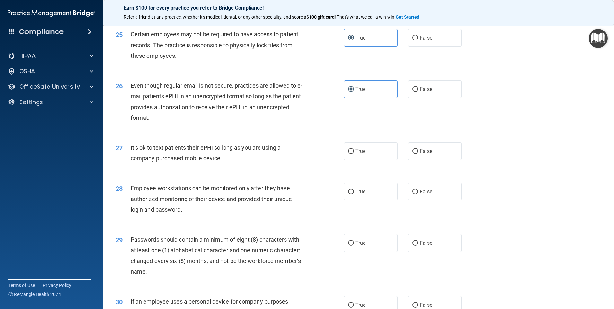
scroll to position [1253, 0]
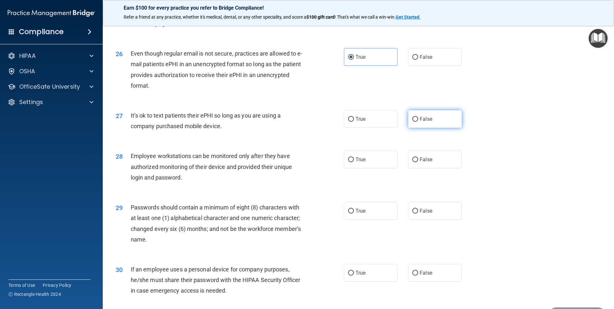
click at [427, 125] on label "False" at bounding box center [435, 119] width 54 height 18
click at [418, 122] on input "False" at bounding box center [416, 119] width 6 height 5
radio input "true"
click at [433, 168] on label "False" at bounding box center [435, 160] width 54 height 18
click at [418, 162] on input "False" at bounding box center [416, 159] width 6 height 5
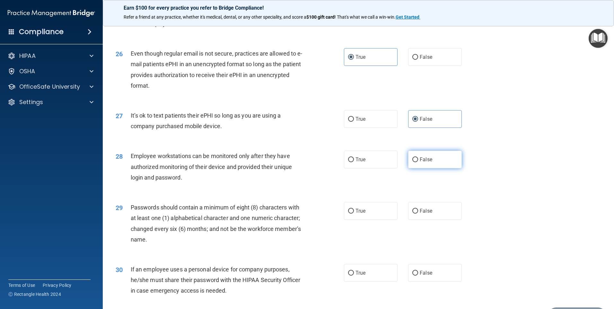
radio input "true"
click at [386, 216] on label "True" at bounding box center [371, 211] width 54 height 18
click at [354, 214] on input "True" at bounding box center [351, 211] width 6 height 5
radio input "true"
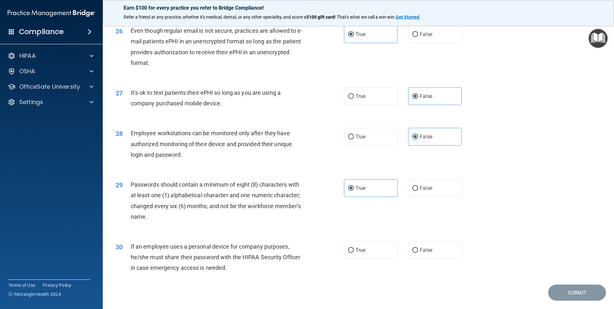
scroll to position [1304, 0]
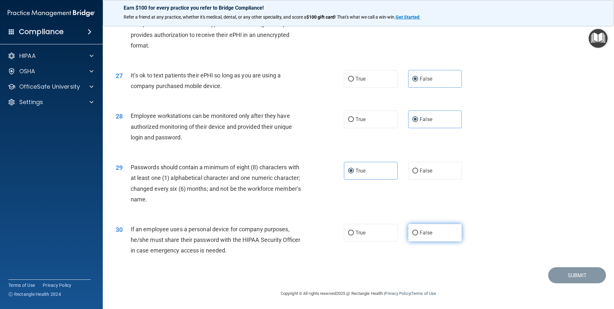
click at [437, 227] on label "False" at bounding box center [435, 233] width 54 height 18
click at [418, 231] on input "False" at bounding box center [416, 233] width 6 height 5
radio input "true"
click at [575, 277] on button "Submit" at bounding box center [578, 275] width 58 height 16
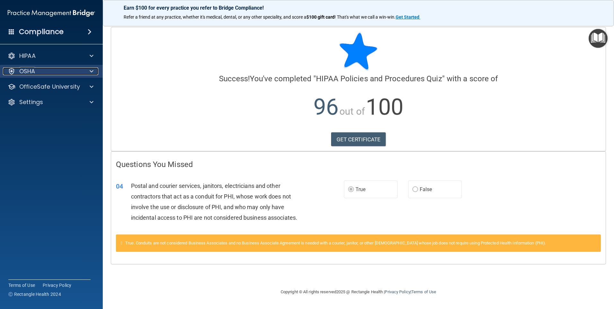
click at [53, 75] on div "OSHA" at bounding box center [43, 71] width 80 height 8
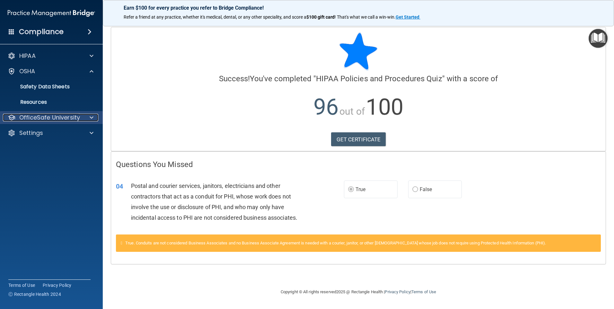
click at [53, 115] on p "OfficeSafe University" at bounding box center [49, 118] width 61 height 8
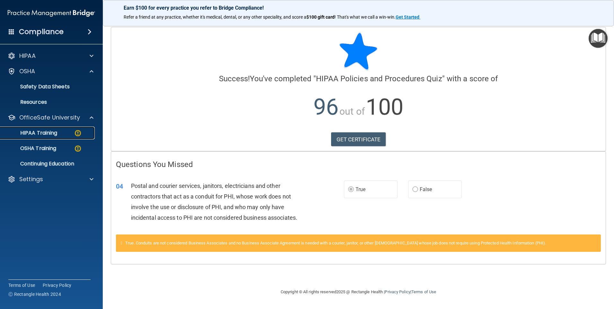
click at [52, 134] on p "HIPAA Training" at bounding box center [30, 133] width 53 height 6
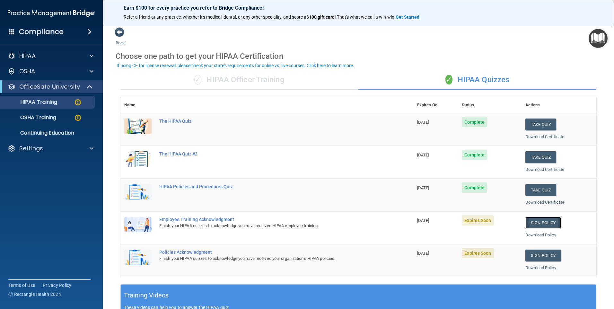
click at [540, 223] on link "Sign Policy" at bounding box center [544, 223] width 36 height 12
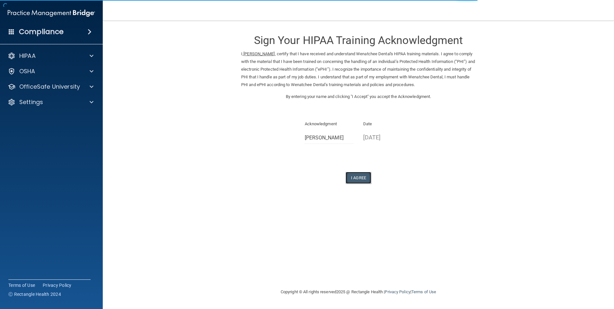
click at [367, 177] on button "I Agree" at bounding box center [359, 178] width 26 height 12
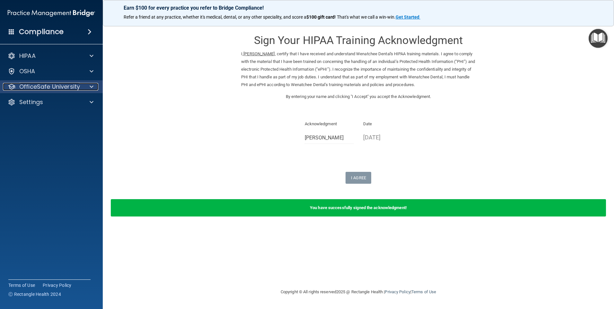
click at [73, 86] on p "OfficeSafe University" at bounding box center [49, 87] width 61 height 8
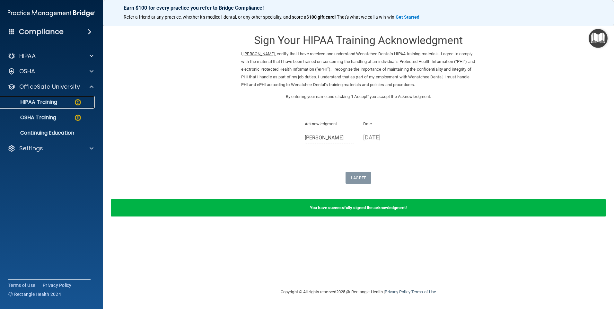
click at [70, 104] on div "HIPAA Training" at bounding box center [48, 102] width 88 height 6
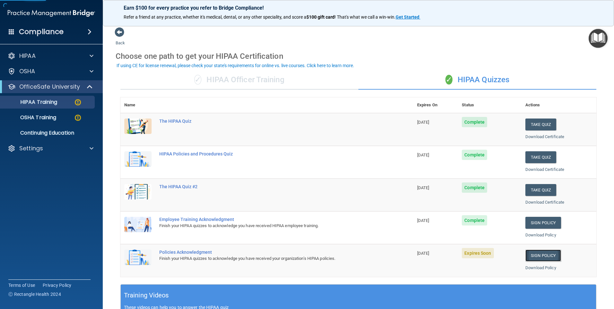
click at [546, 258] on link "Sign Policy" at bounding box center [544, 256] width 36 height 12
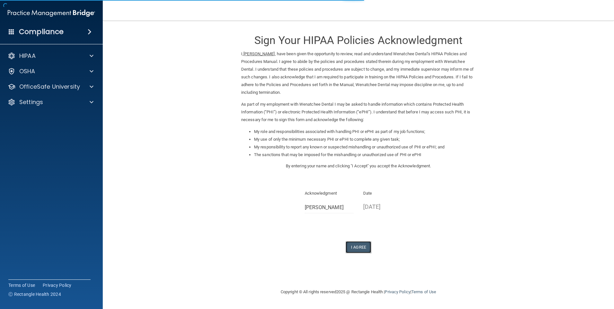
click at [356, 246] on button "I Agree" at bounding box center [359, 247] width 26 height 12
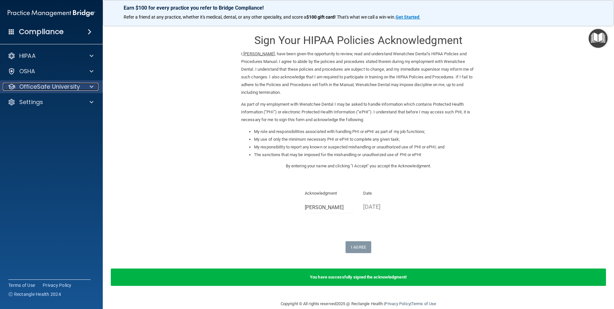
click at [68, 89] on p "OfficeSafe University" at bounding box center [49, 87] width 61 height 8
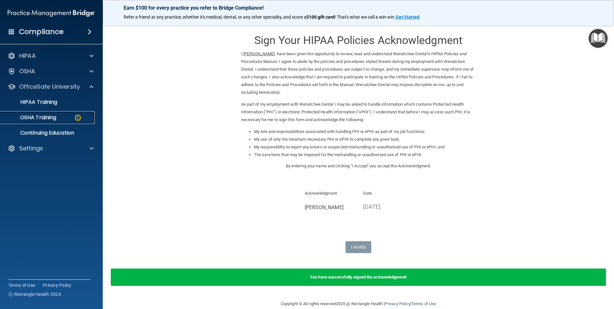
click at [66, 118] on div "OSHA Training" at bounding box center [48, 117] width 88 height 6
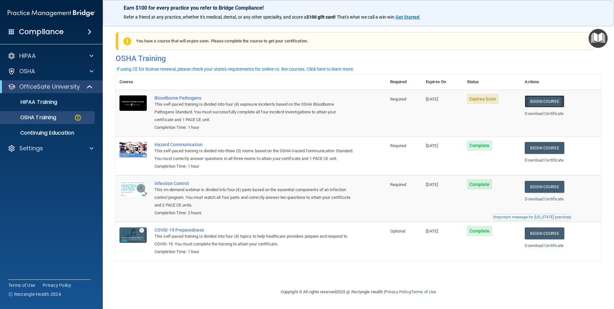
click at [552, 103] on link "Begin Course" at bounding box center [544, 101] width 39 height 12
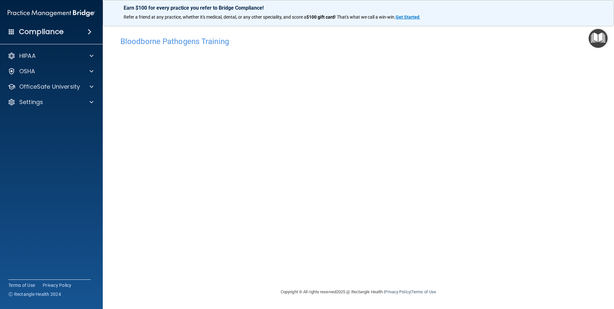
drag, startPoint x: 465, startPoint y: 269, endPoint x: 471, endPoint y: 256, distance: 13.7
click at [466, 269] on div "Bloodborne Pathogens Training This course doesn’t expire until [DATE]. Are you …" at bounding box center [359, 160] width 486 height 255
click at [69, 88] on p "OfficeSafe University" at bounding box center [49, 87] width 61 height 8
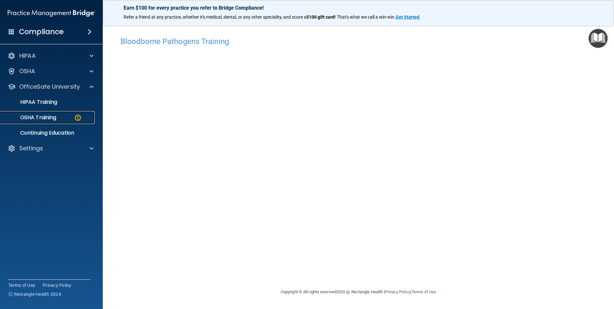
click at [63, 112] on link "OSHA Training" at bounding box center [44, 117] width 101 height 13
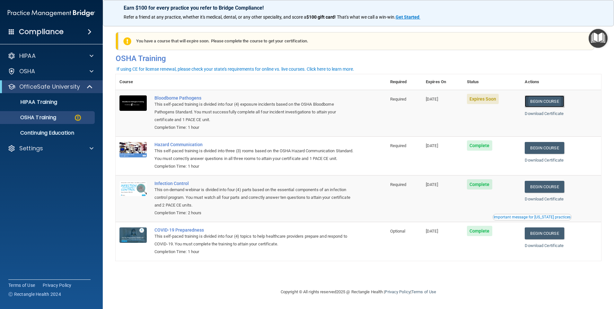
click at [541, 100] on link "Begin Course" at bounding box center [544, 101] width 39 height 12
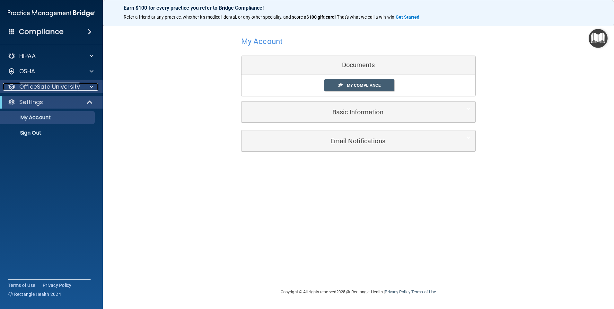
click at [64, 87] on p "OfficeSafe University" at bounding box center [49, 87] width 61 height 8
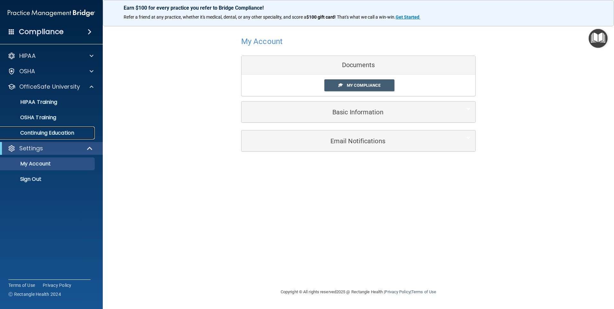
click at [42, 131] on p "Continuing Education" at bounding box center [48, 133] width 88 height 6
